Goal: Task Accomplishment & Management: Use online tool/utility

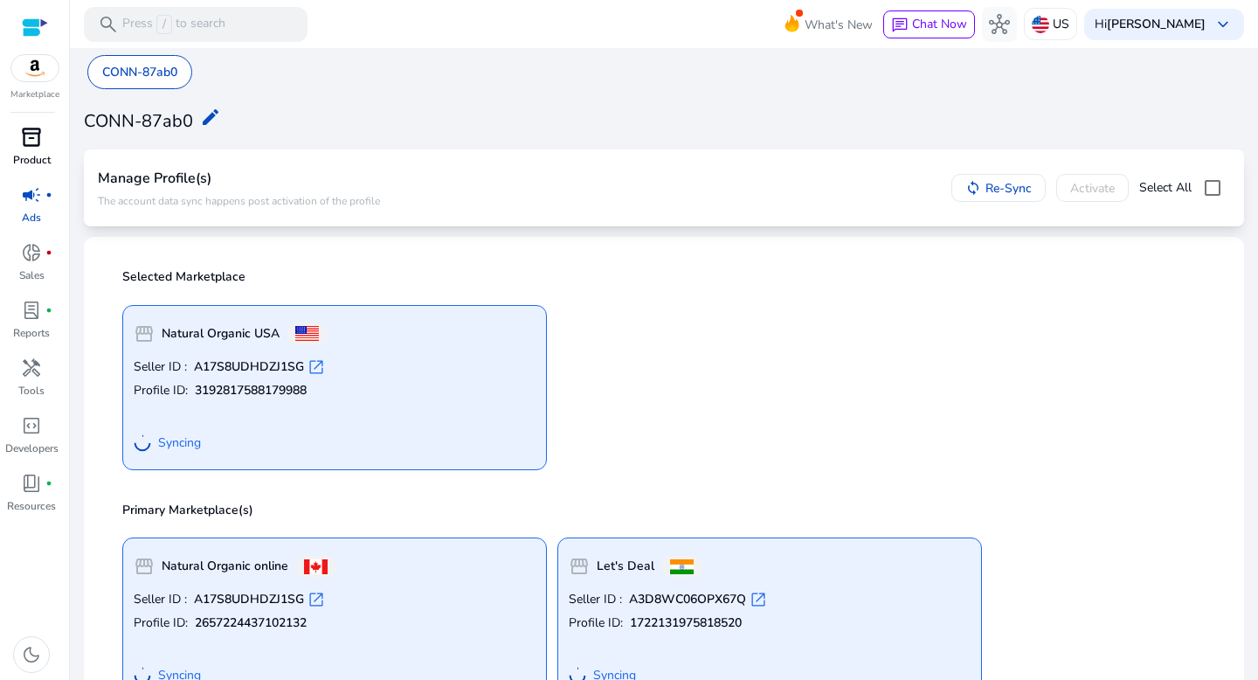
click at [15, 129] on div "inventory_2" at bounding box center [31, 137] width 49 height 28
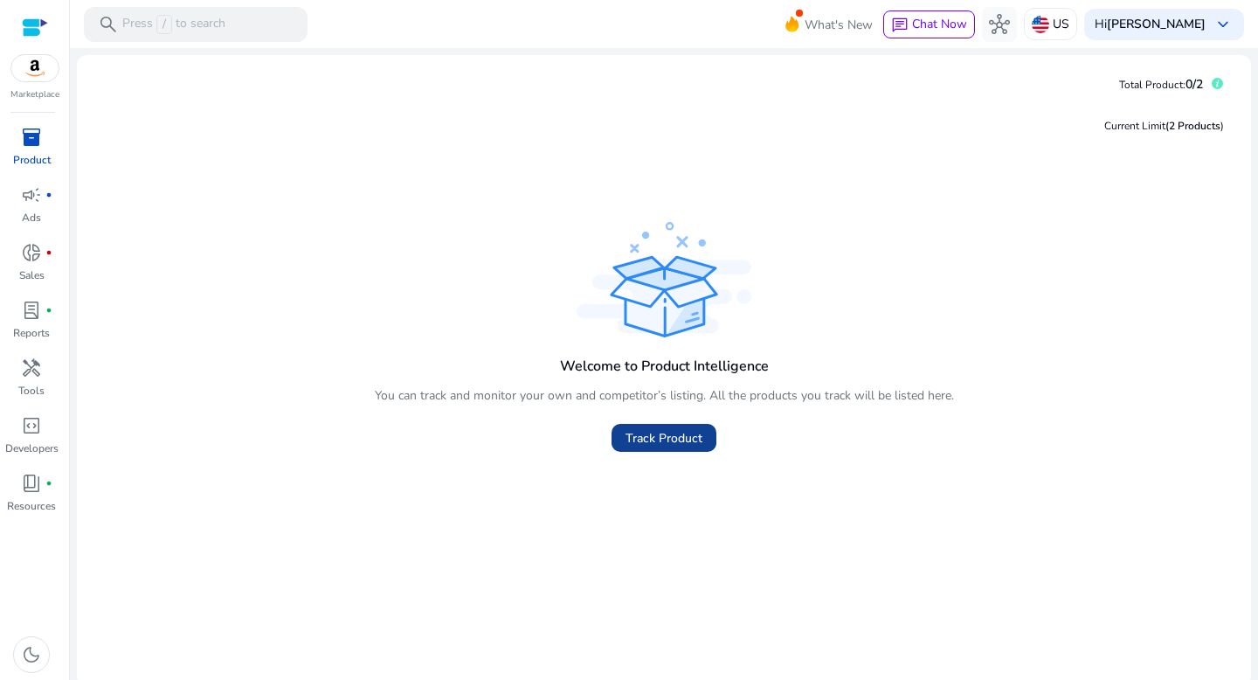
click at [650, 431] on span "Track Product" at bounding box center [663, 438] width 77 height 18
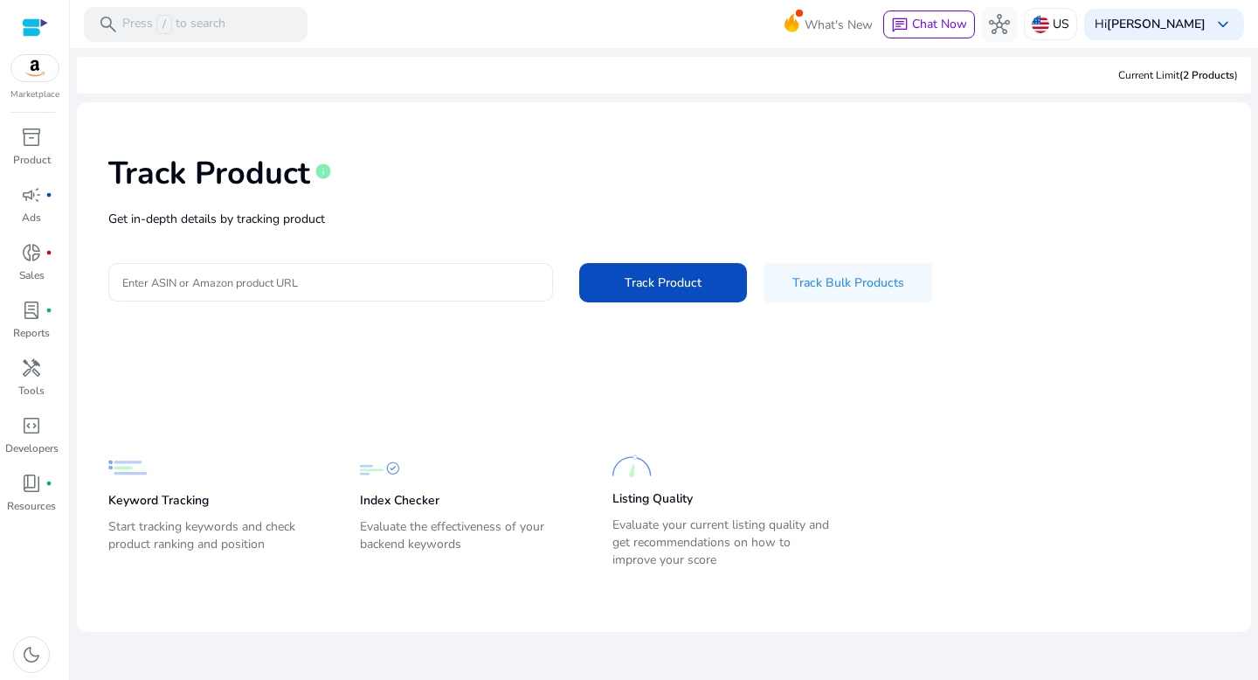
click at [477, 278] on input "Enter ASIN or Amazon product URL" at bounding box center [330, 282] width 417 height 19
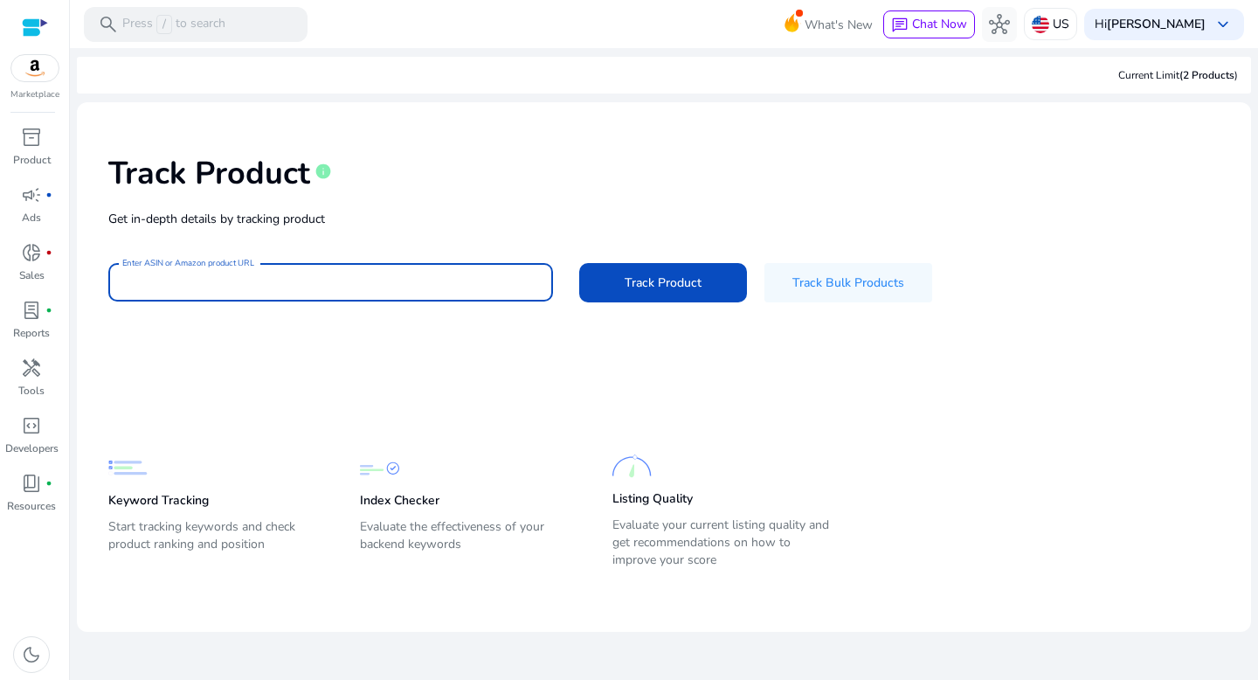
type input "**********"
click at [579, 263] on button "Track Product" at bounding box center [663, 282] width 168 height 39
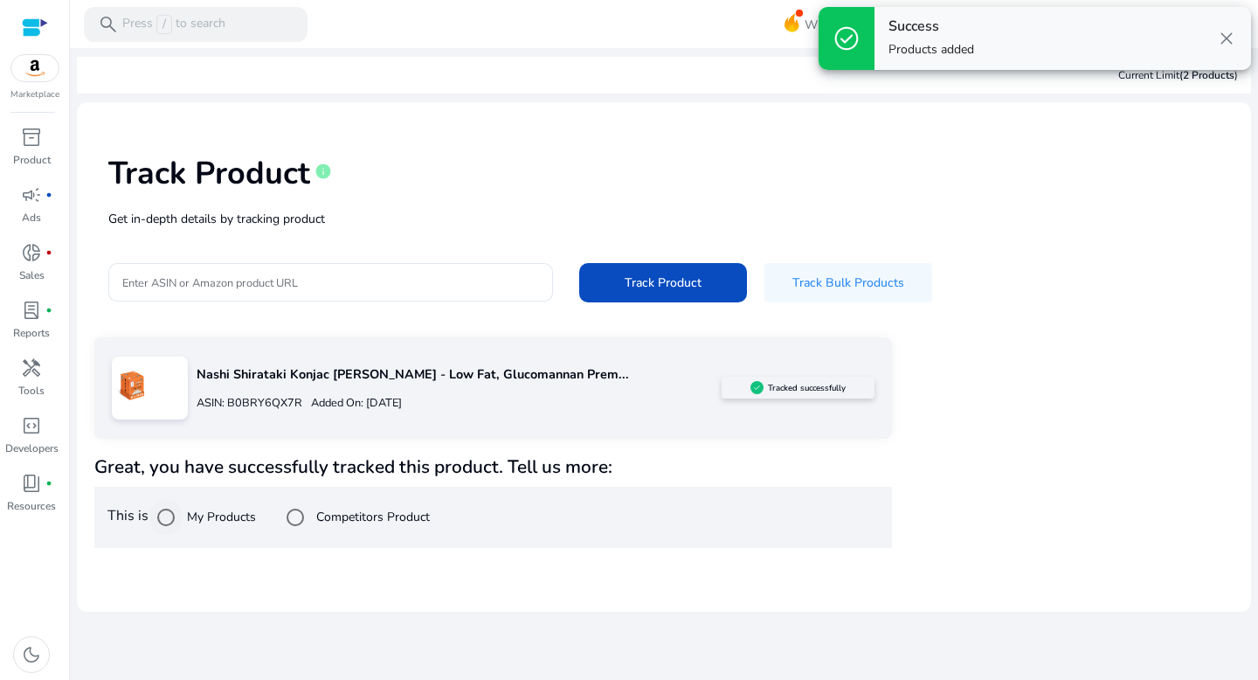
click at [194, 519] on label "My Products" at bounding box center [219, 516] width 72 height 18
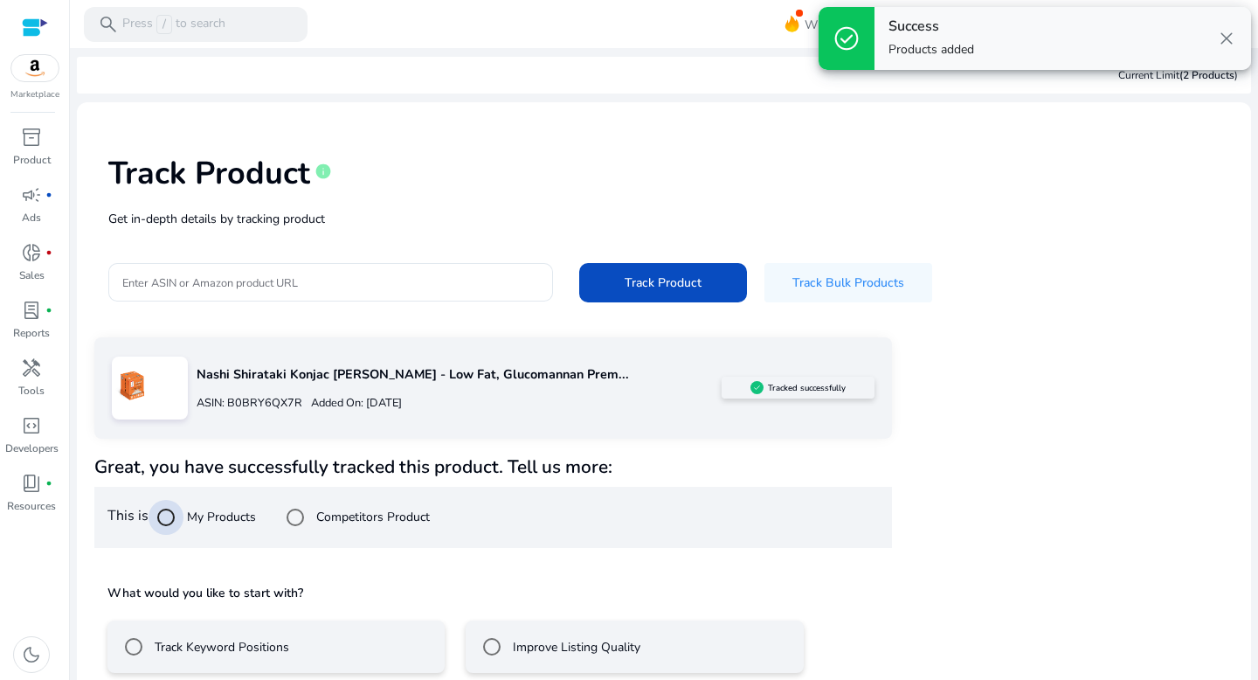
scroll to position [86, 0]
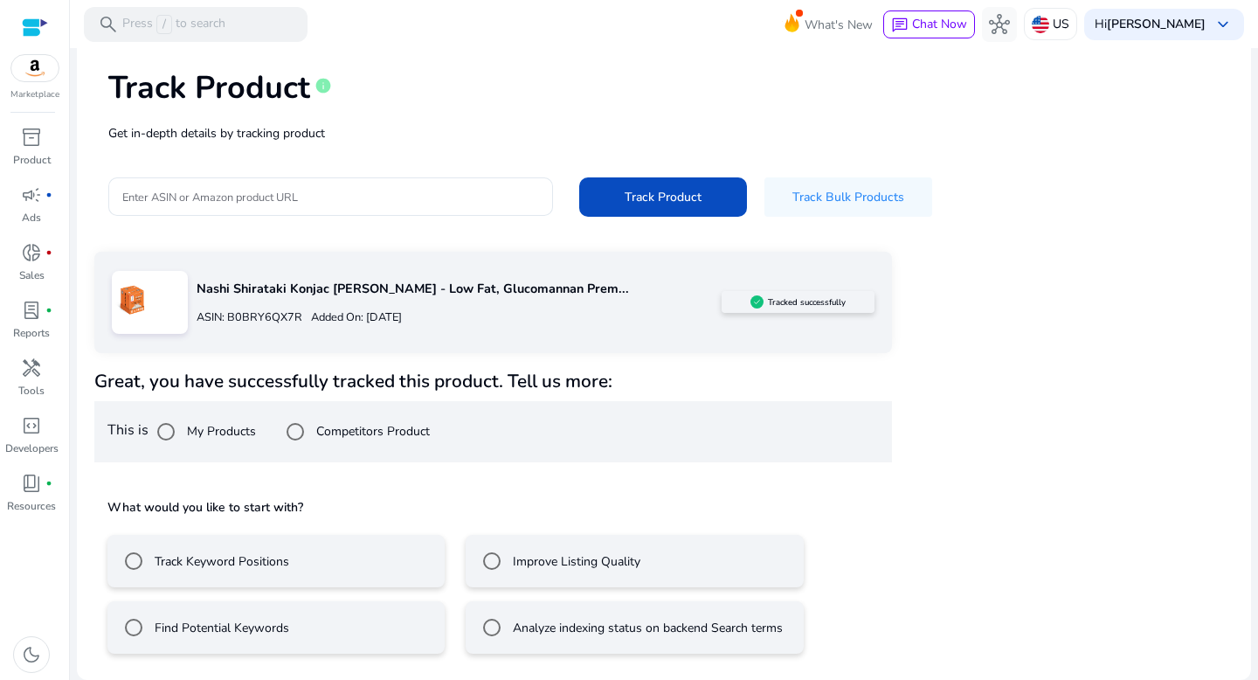
click at [539, 563] on label "Improve Listing Quality" at bounding box center [574, 561] width 131 height 18
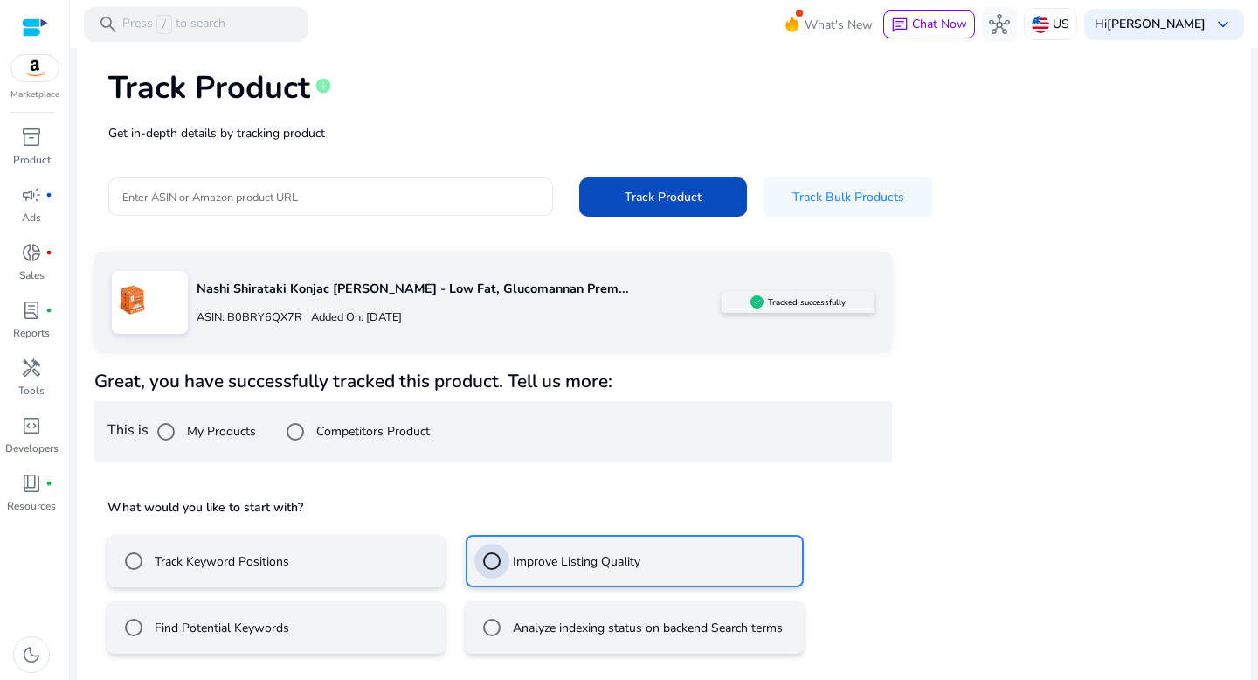
scroll to position [163, 0]
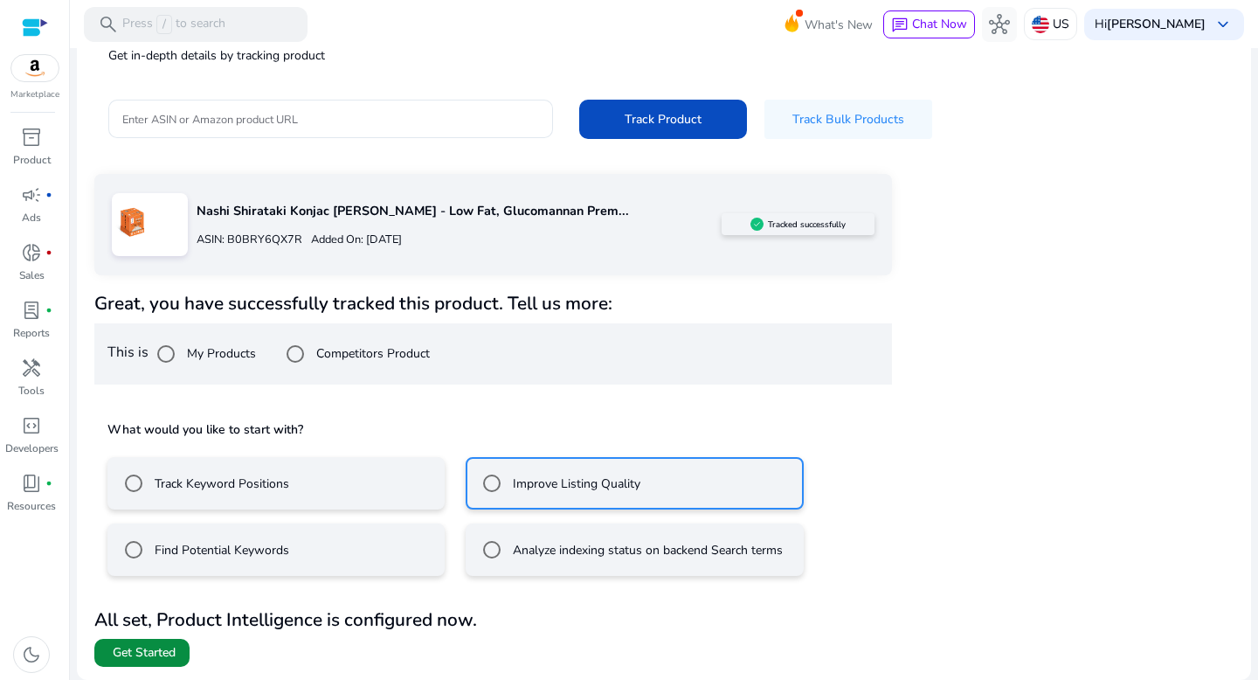
click at [103, 661] on span at bounding box center [141, 653] width 95 height 42
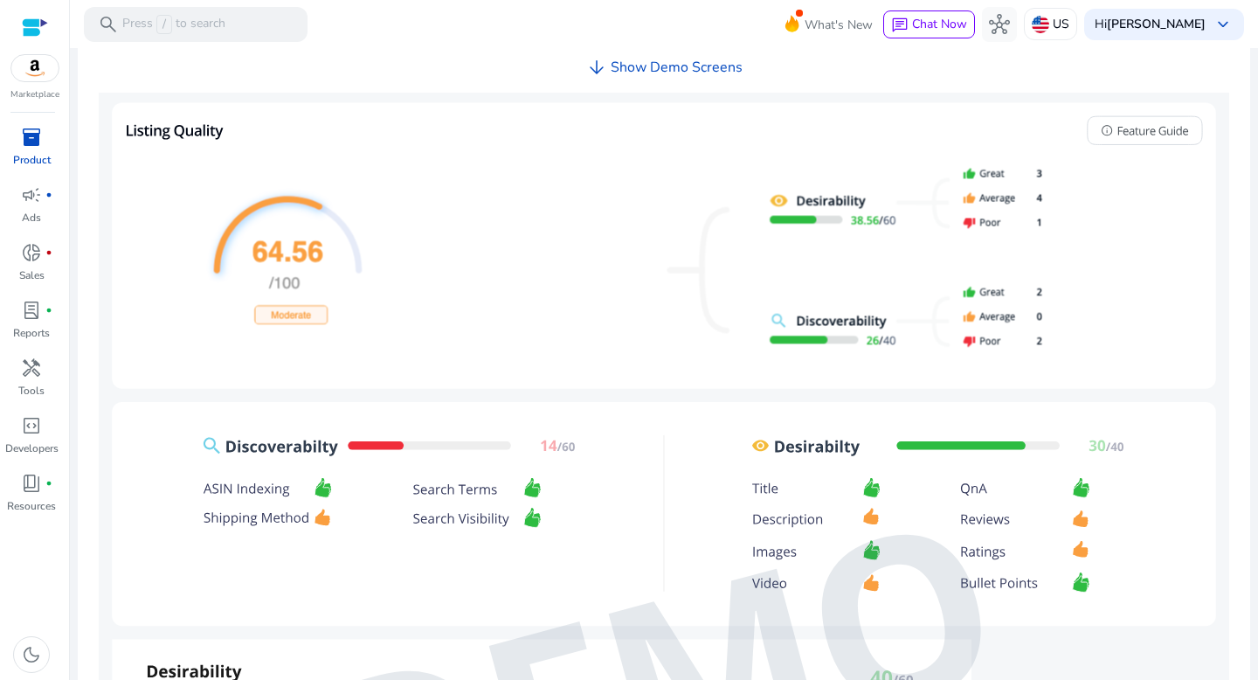
scroll to position [763, 0]
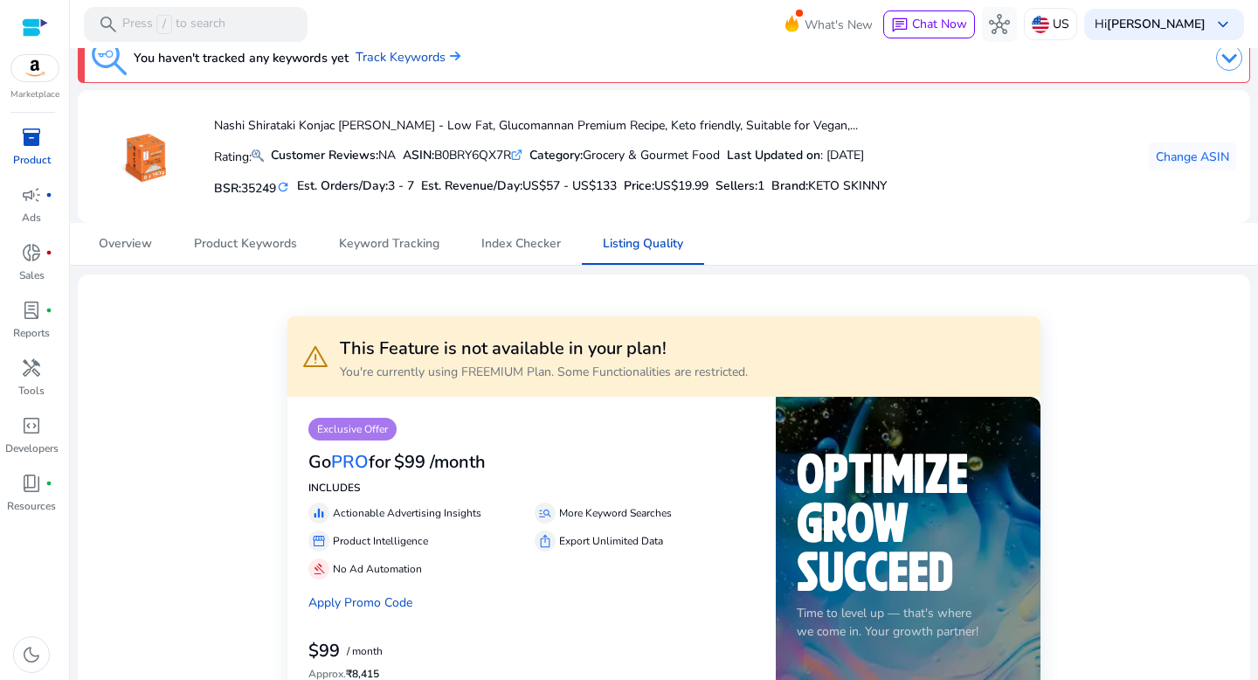
scroll to position [7, 0]
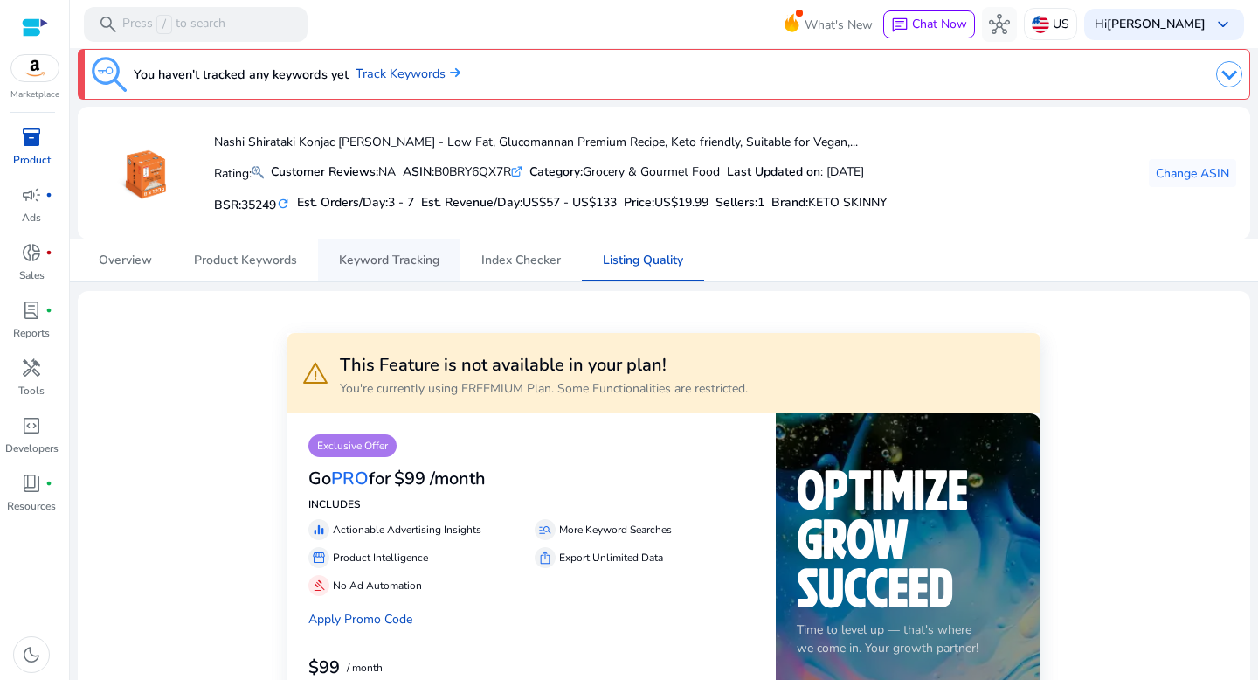
click at [344, 259] on span "Keyword Tracking" at bounding box center [389, 260] width 100 height 12
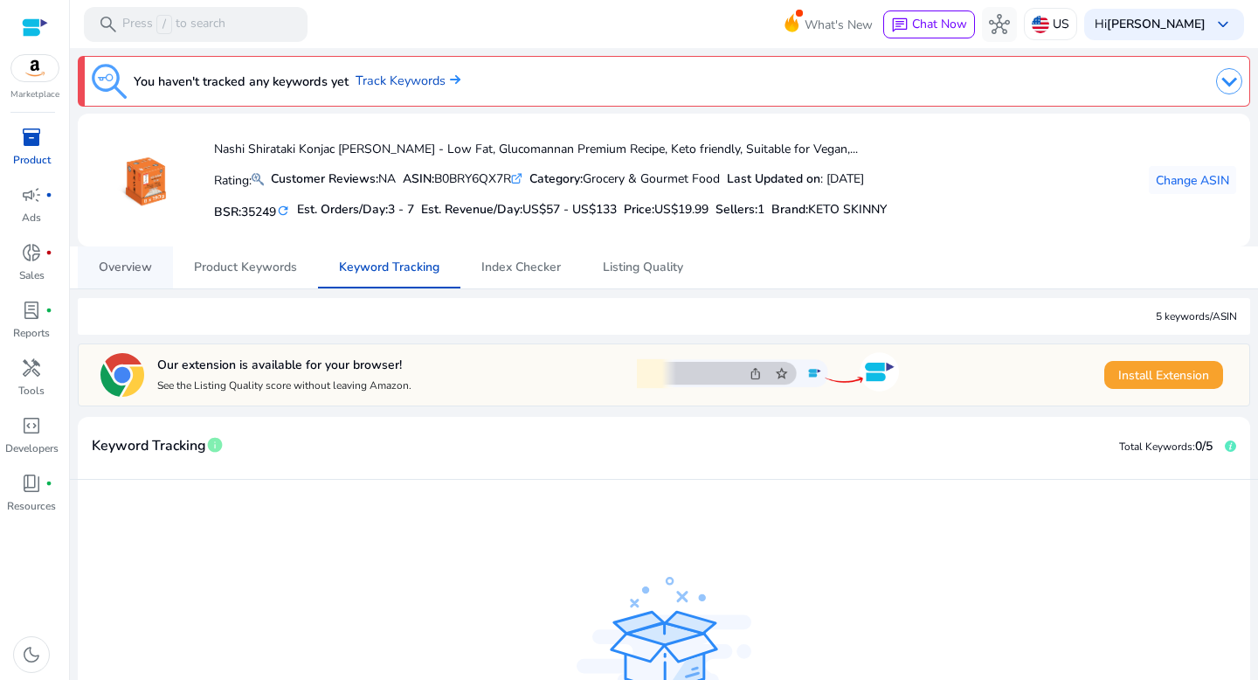
click at [125, 278] on span "Overview" at bounding box center [125, 267] width 53 height 42
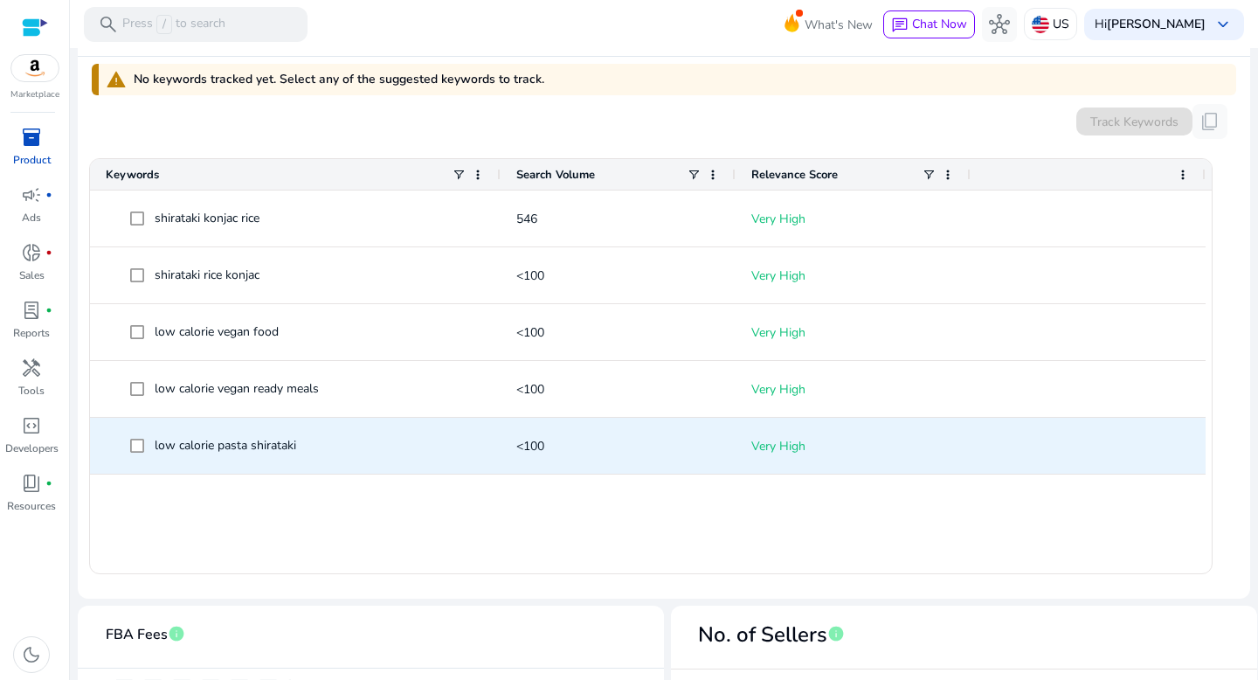
scroll to position [551, 0]
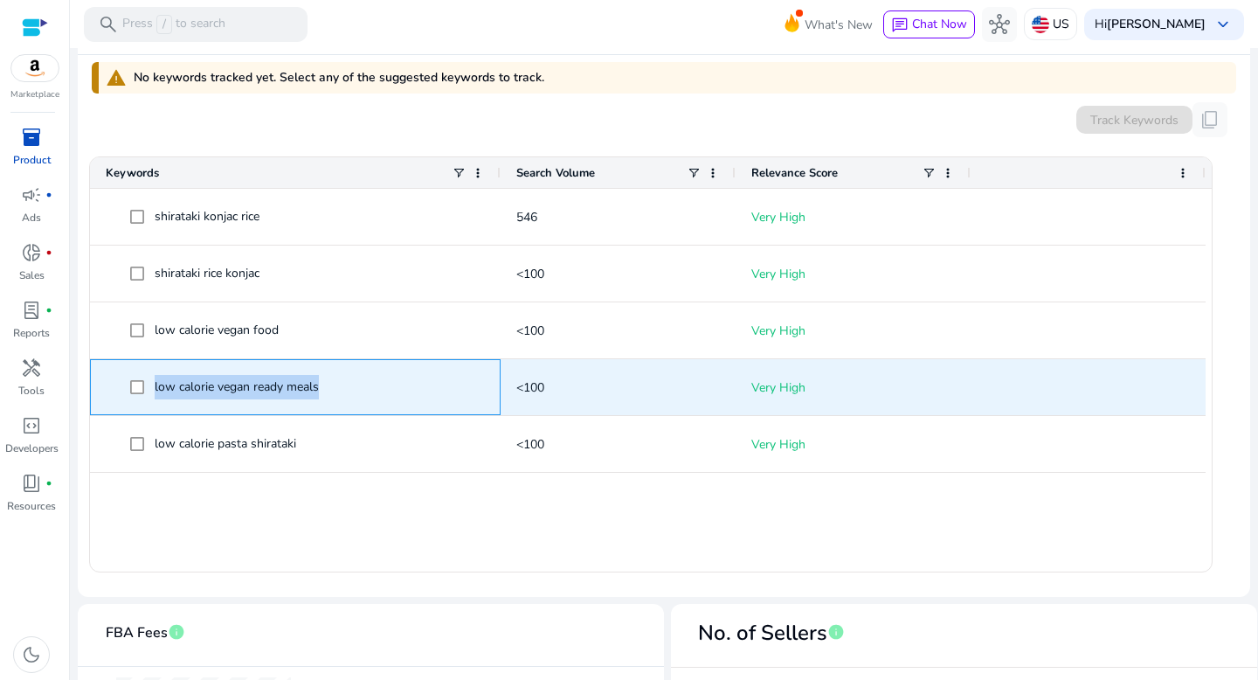
drag, startPoint x: 329, startPoint y: 390, endPoint x: 153, endPoint y: 391, distance: 176.4
click at [153, 391] on span "low calorie vegan ready meals" at bounding box center [307, 387] width 355 height 36
copy span "low calorie vegan ready meals"
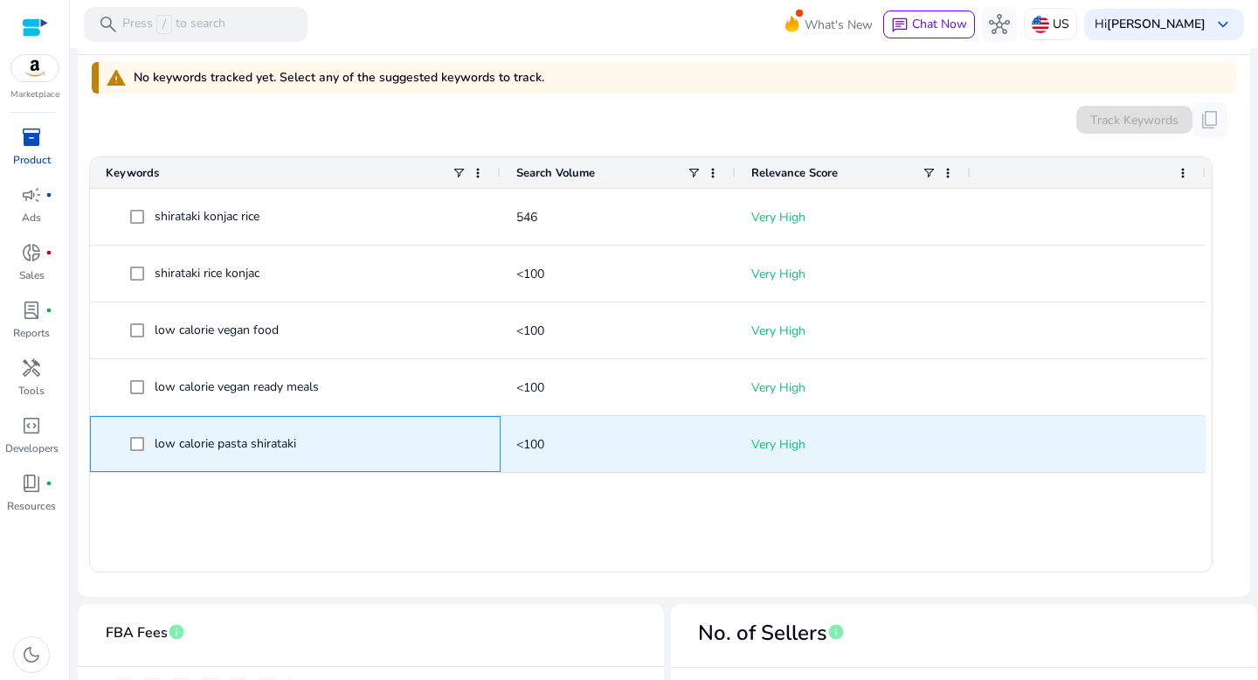
click at [358, 433] on span "low calorie pasta shirataki" at bounding box center [307, 444] width 355 height 36
click at [344, 445] on span "low calorie pasta shirataki" at bounding box center [307, 444] width 355 height 36
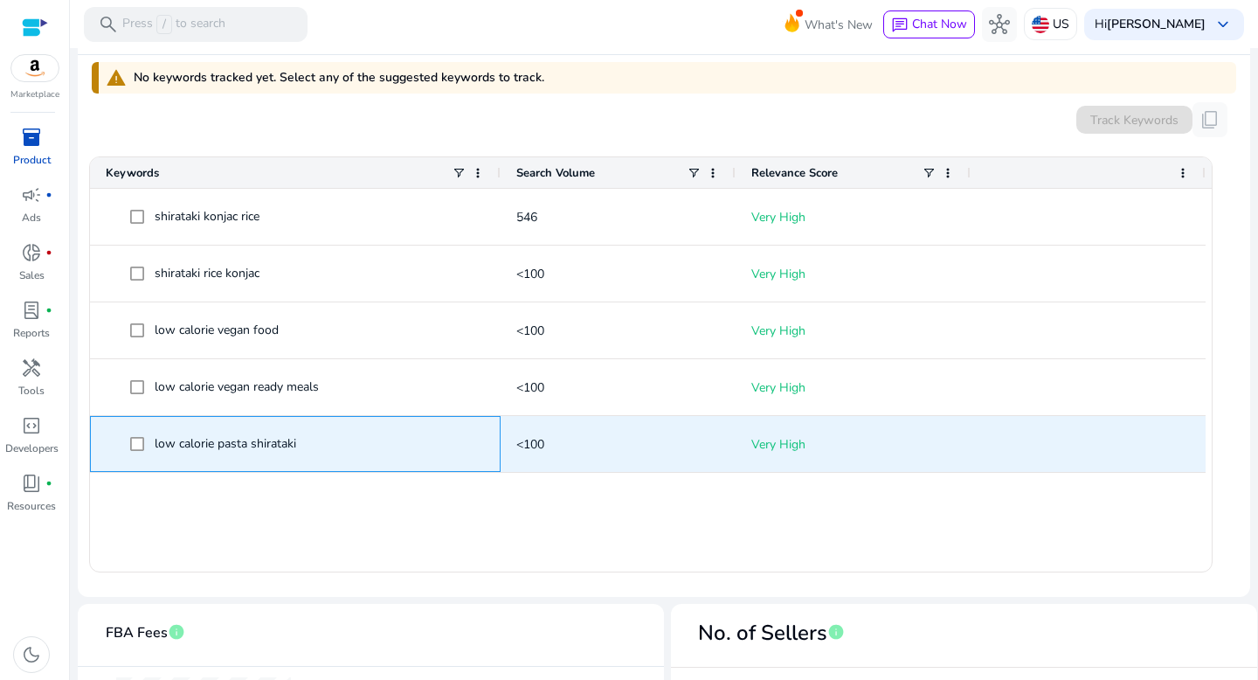
click at [344, 445] on span "low calorie pasta shirataki" at bounding box center [307, 444] width 355 height 36
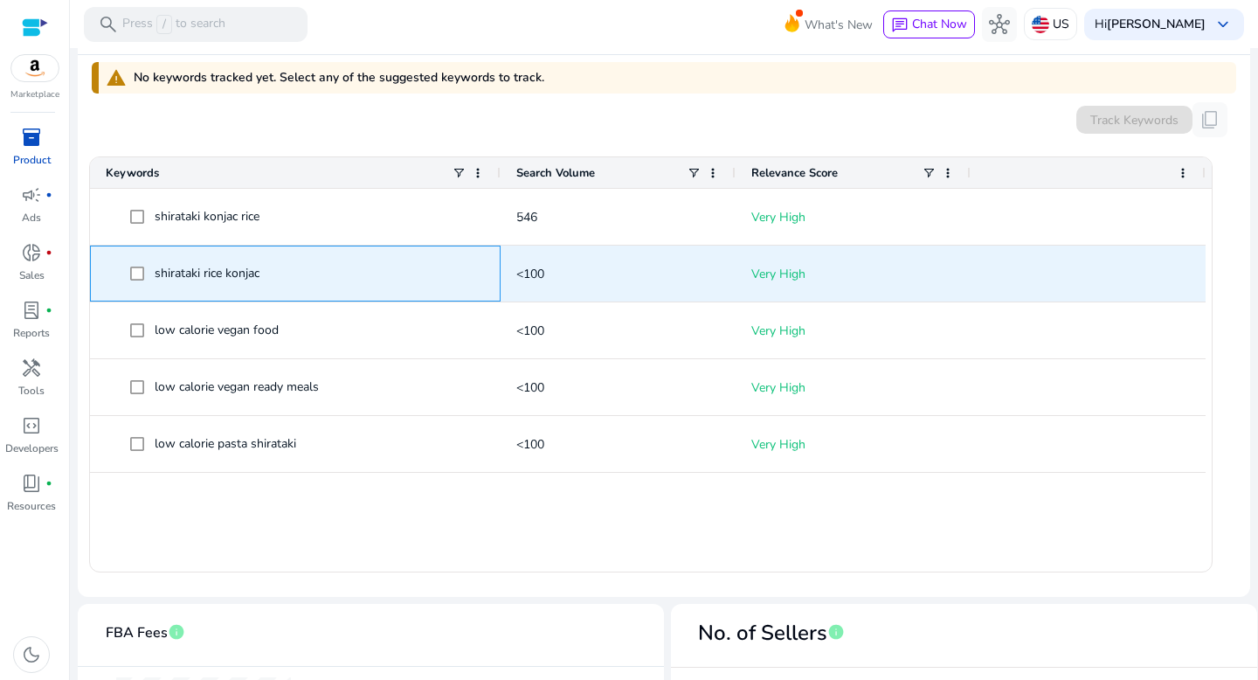
click at [297, 268] on span "shirataki rice konjac" at bounding box center [307, 274] width 355 height 36
drag, startPoint x: 151, startPoint y: 268, endPoint x: 266, endPoint y: 273, distance: 115.4
click at [267, 274] on span "shirataki rice konjac" at bounding box center [307, 274] width 355 height 36
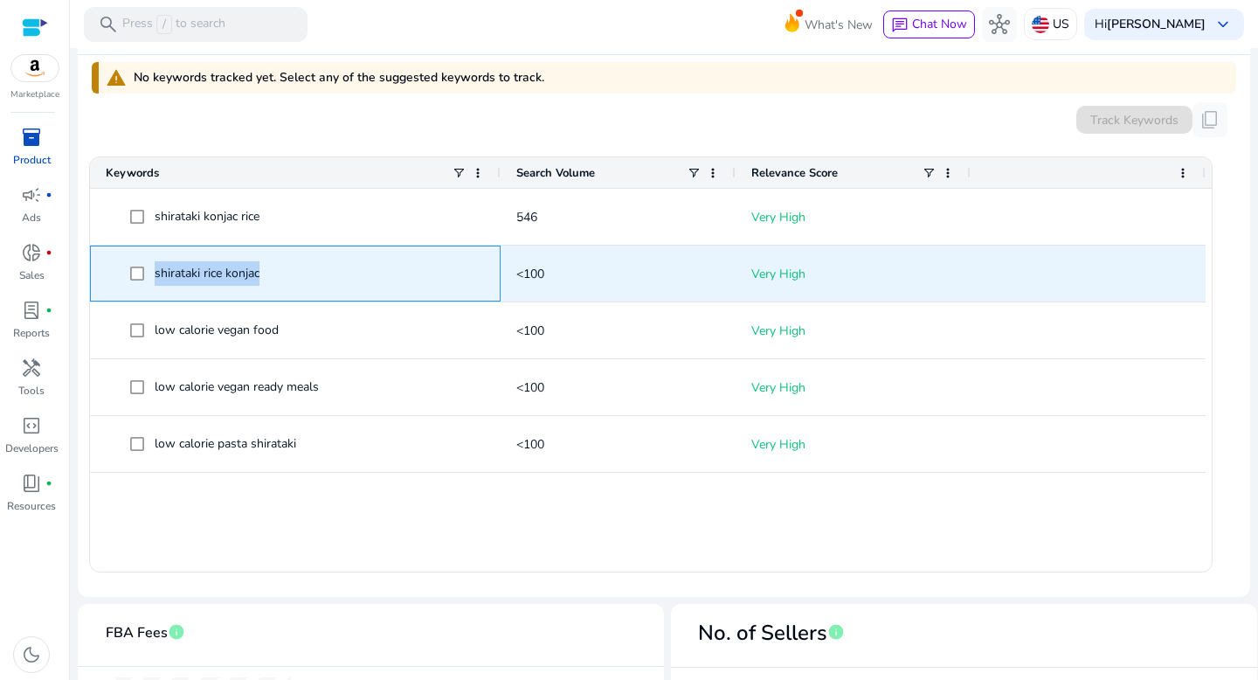
copy span "shirataki rice konjac"
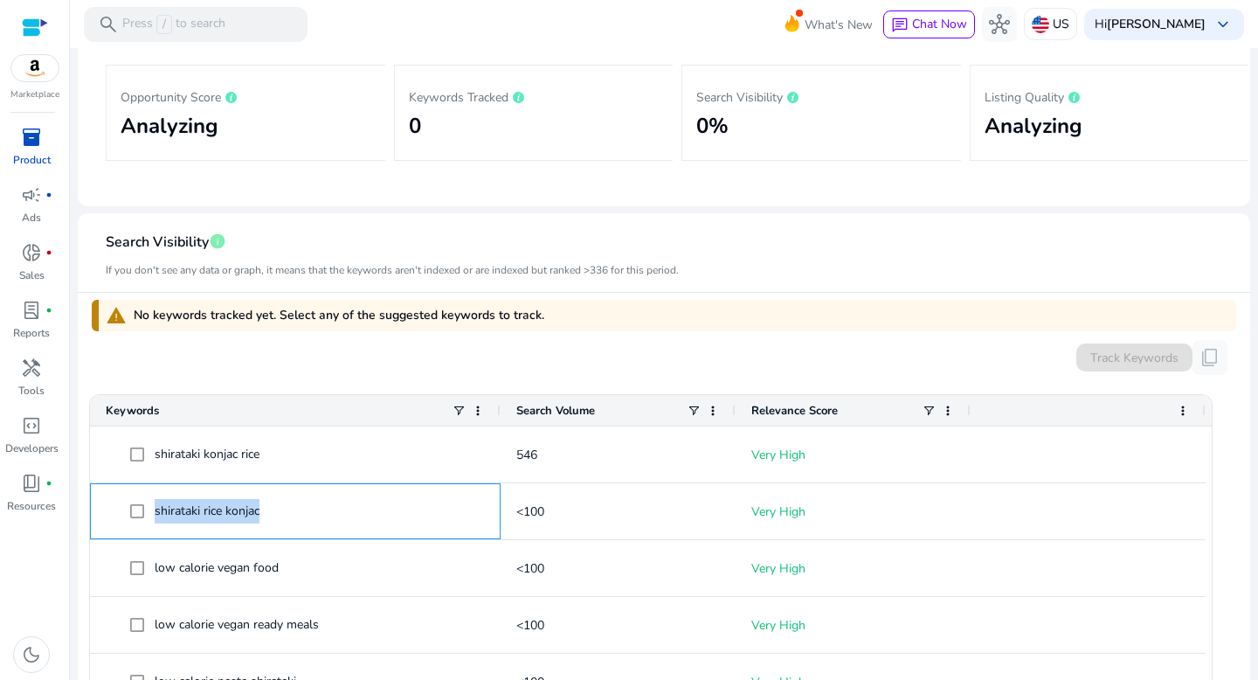
scroll to position [0, 0]
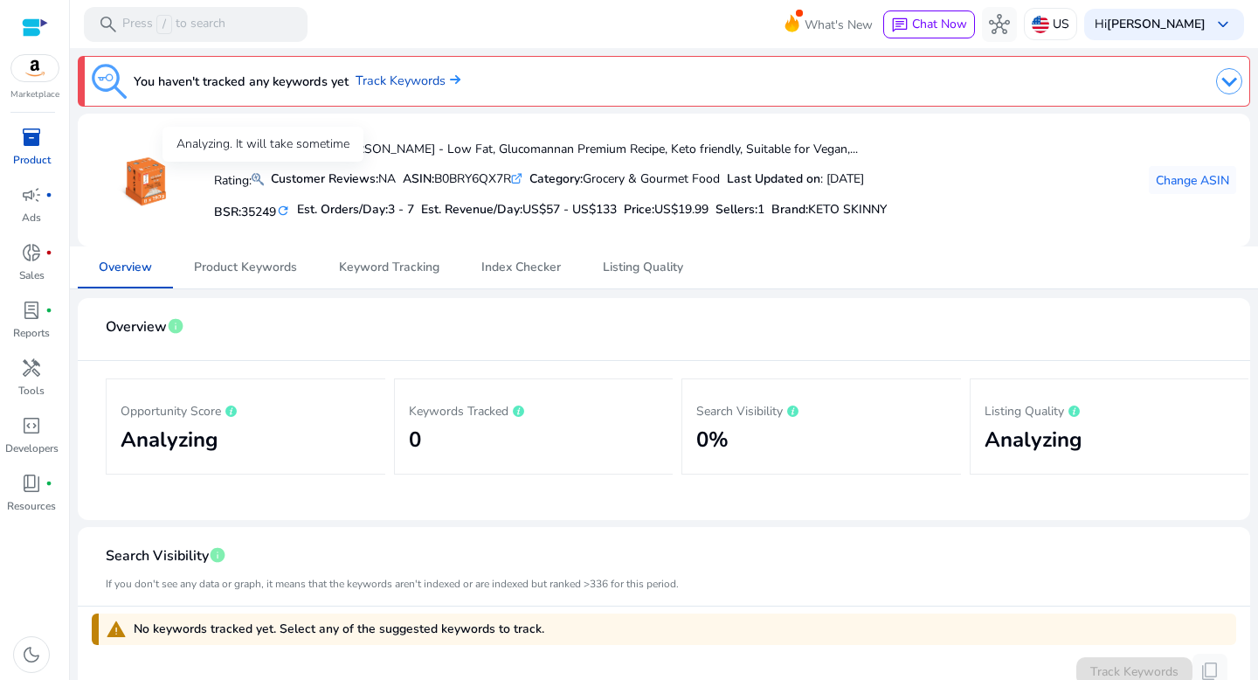
click at [262, 177] on mat-icon at bounding box center [258, 179] width 12 height 21
click at [234, 181] on p "Rating:" at bounding box center [239, 179] width 50 height 21
click at [305, 181] on b "Customer Reviews:" at bounding box center [324, 178] width 107 height 17
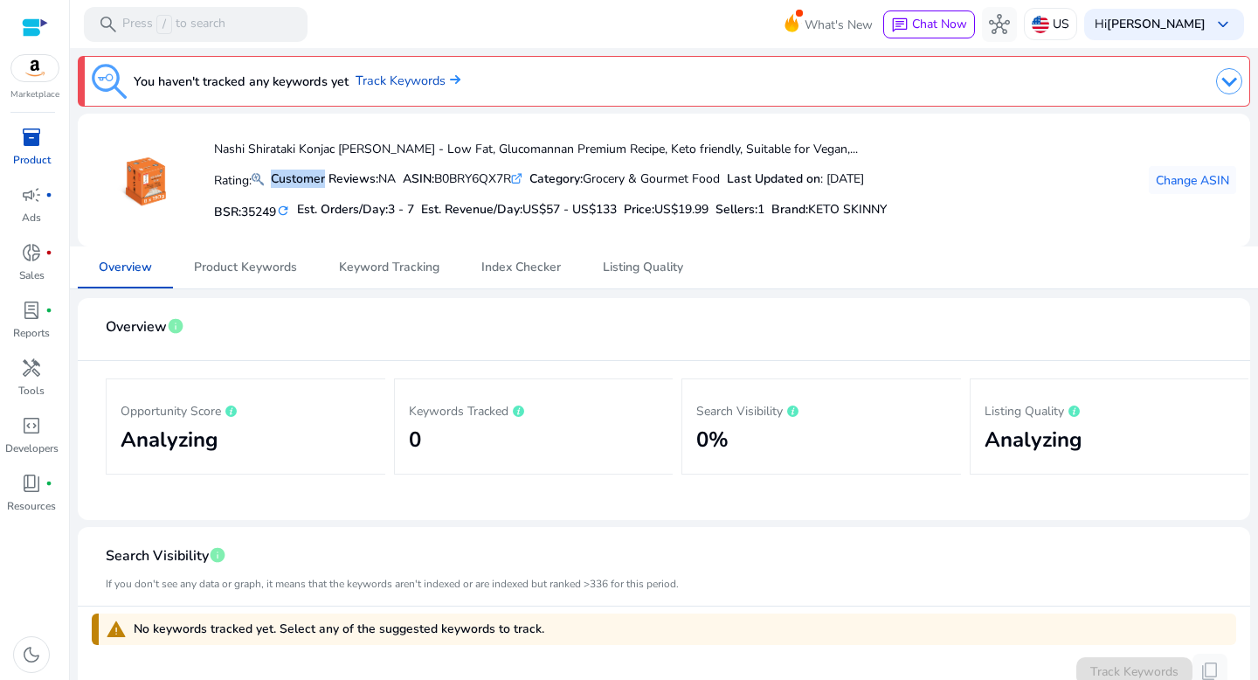
click at [305, 181] on b "Customer Reviews:" at bounding box center [324, 178] width 107 height 17
click at [394, 183] on div "Customer Reviews: NA" at bounding box center [333, 178] width 125 height 18
